Goal: Find specific page/section: Find specific page/section

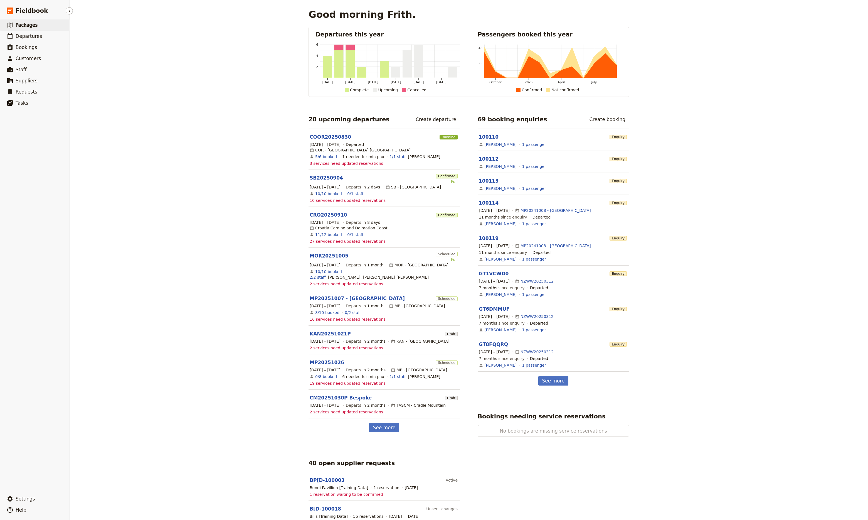
click at [30, 26] on span "Packages" at bounding box center [27, 25] width 22 height 6
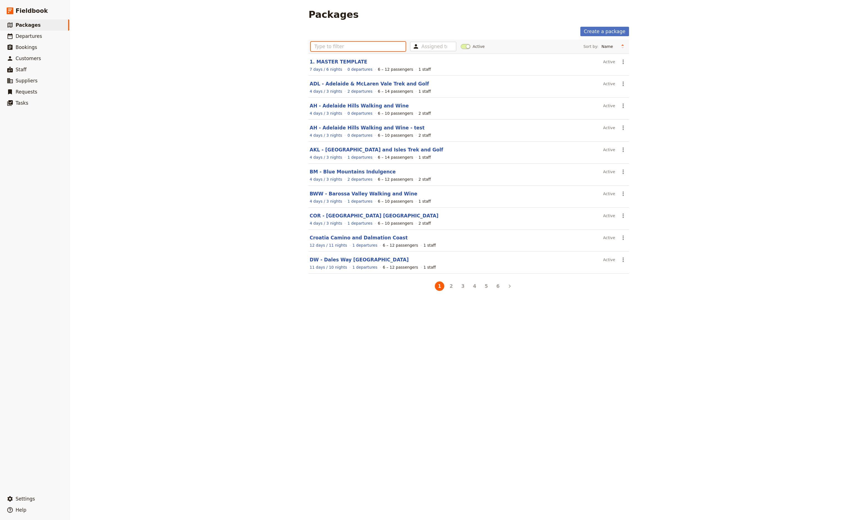
click at [384, 42] on input "text" at bounding box center [358, 46] width 95 height 9
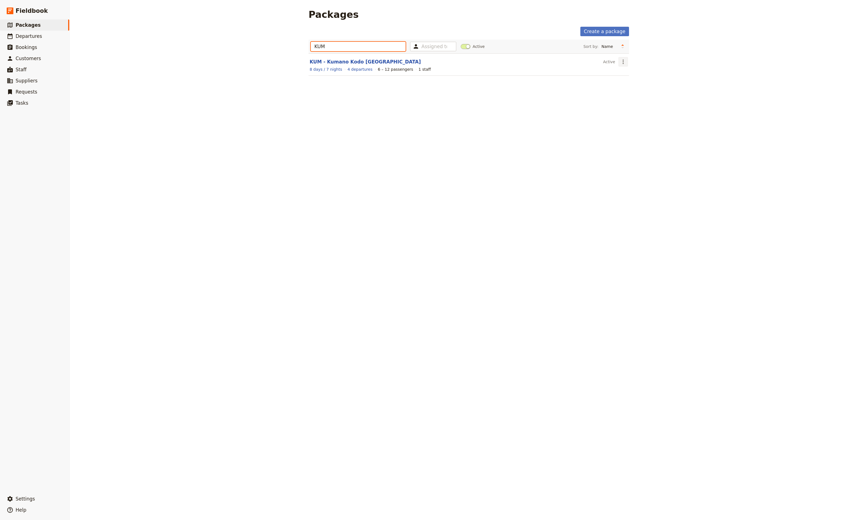
type input "KUM"
click at [621, 63] on icon "Actions" at bounding box center [623, 61] width 7 height 7
drag, startPoint x: 333, startPoint y: 135, endPoint x: 354, endPoint y: 117, distance: 27.6
click at [333, 135] on div "Packages Create a package KUM Assigned to Active Sort by: Name Number of depart…" at bounding box center [469, 260] width 798 height 520
click at [350, 60] on link "KUM - Kumano Kodo [GEOGRAPHIC_DATA]" at bounding box center [365, 62] width 111 height 6
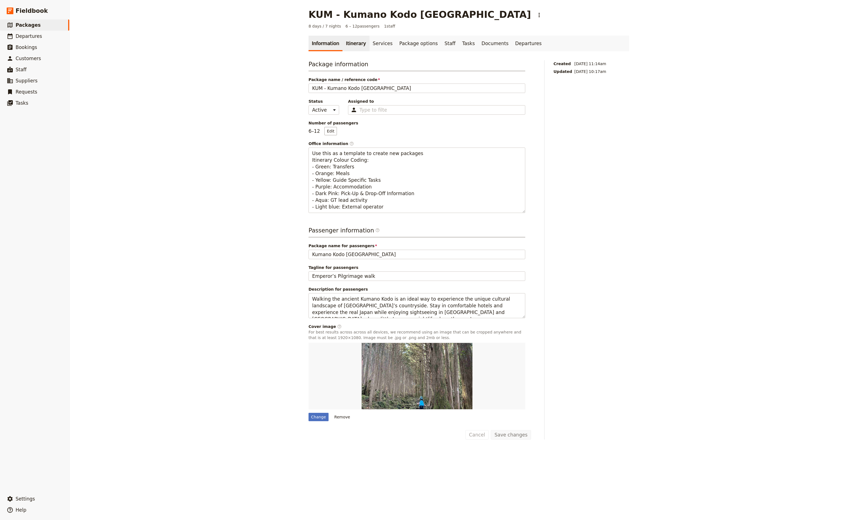
click at [357, 45] on link "Itinerary" at bounding box center [355, 44] width 27 height 16
